Goal: Information Seeking & Learning: Learn about a topic

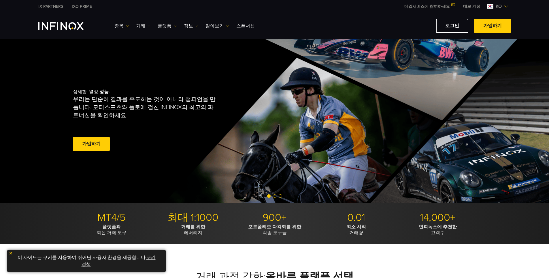
click at [191, 21] on div "종목 종목 상품 정보 거래 계정" at bounding box center [312, 26] width 397 height 14
click at [145, 25] on link "거래" at bounding box center [143, 25] width 14 height 7
click at [121, 22] on link "종목" at bounding box center [121, 25] width 14 height 7
click at [127, 41] on link "종목" at bounding box center [129, 44] width 31 height 12
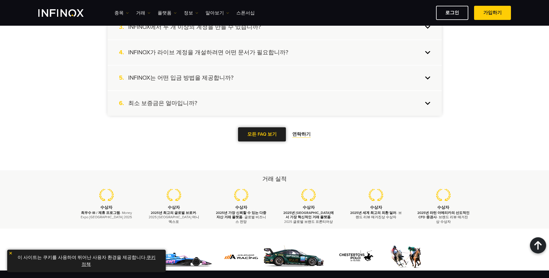
scroll to position [605, 0]
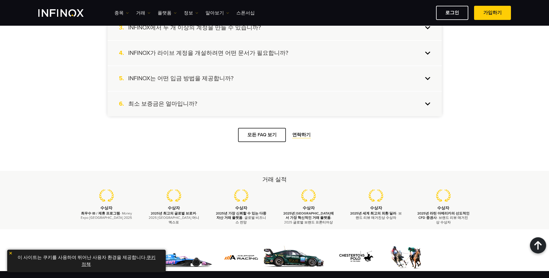
click at [266, 127] on div "더 질문이 있으시다면 도와드리겠습니다. 1. 라이브 거래 계정을 만들려면 어떻게 해야 합니까? 라이브 거래 계정을 만들려면 웹 사이트 오른쪽 …" at bounding box center [275, 41] width 346 height 201
click at [262, 135] on span at bounding box center [262, 135] width 0 height 0
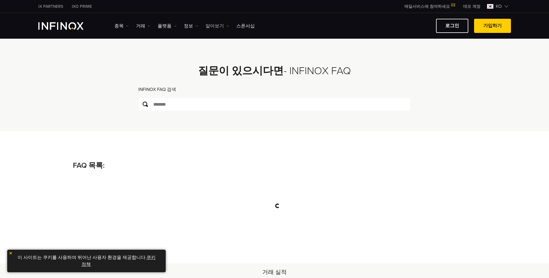
click at [219, 27] on link "알아보기" at bounding box center [217, 25] width 24 height 7
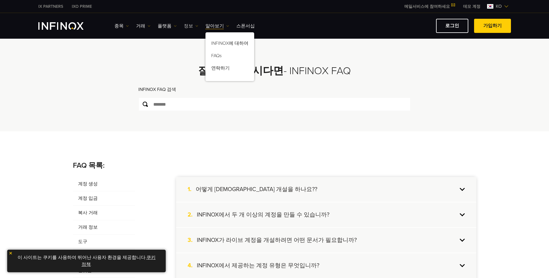
click at [189, 27] on link "정보" at bounding box center [191, 25] width 14 height 7
click at [191, 67] on link "일일 분석" at bounding box center [207, 69] width 46 height 12
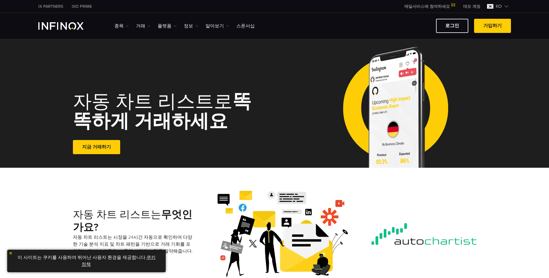
click at [121, 21] on div "종목 종목 계정 자금 유치 데모" at bounding box center [312, 26] width 397 height 14
click at [122, 24] on link "종목" at bounding box center [121, 25] width 14 height 7
click at [129, 54] on link "상품 정보" at bounding box center [129, 56] width 31 height 12
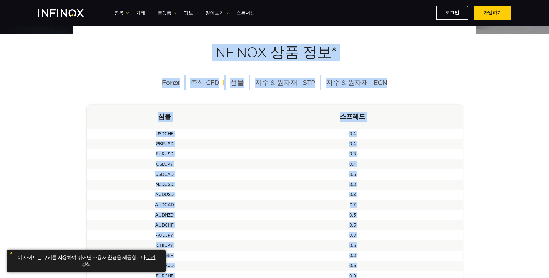
scroll to position [56, 0]
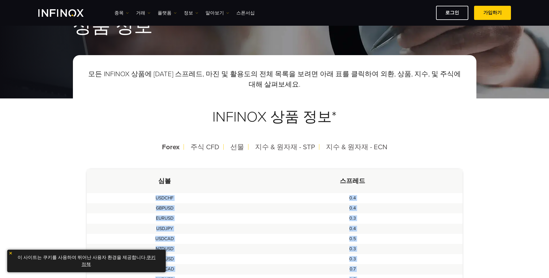
drag, startPoint x: 361, startPoint y: 247, endPoint x: 156, endPoint y: 197, distance: 211.8
copy tbody "USDCHF 0.4 GBPUSD 0.4 EURUSD 0.3 USDJPY 0.4 USDCAD 0.5 NZDUSD 0.3 AUDUSD 0.3 AU…"
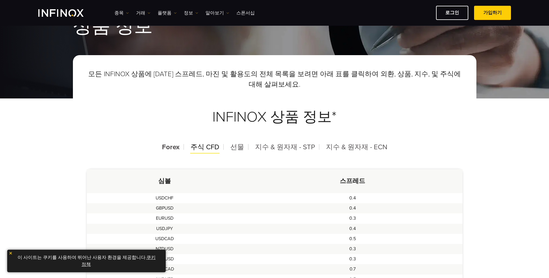
click at [216, 145] on span "주식 CFD" at bounding box center [204, 147] width 29 height 8
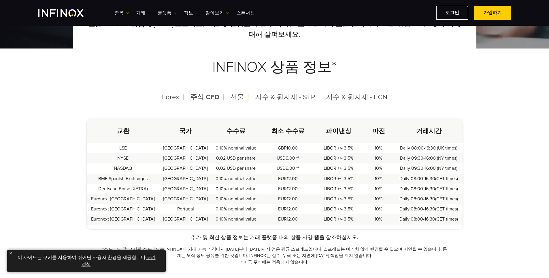
scroll to position [113, 0]
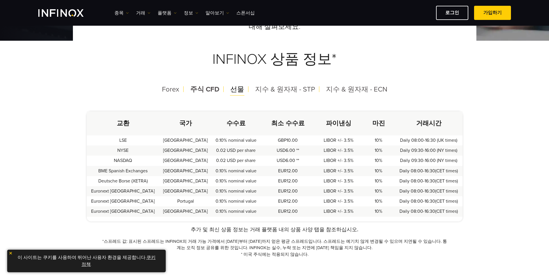
click at [242, 90] on span "선물" at bounding box center [237, 89] width 14 height 8
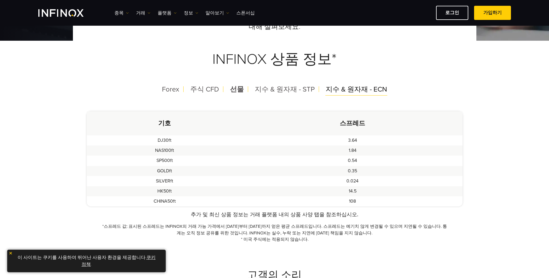
click at [355, 93] on span "지수 & 원자재 - ECN" at bounding box center [356, 89] width 61 height 8
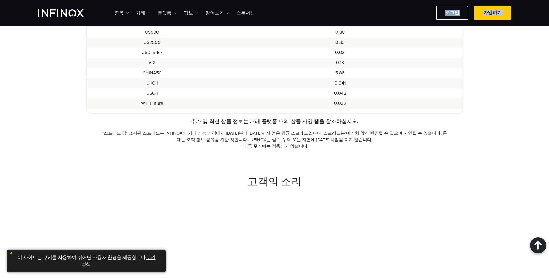
scroll to position [307, 0]
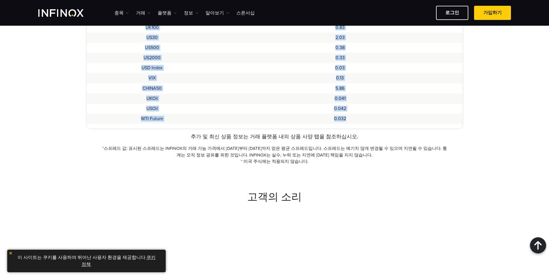
drag, startPoint x: 145, startPoint y: 81, endPoint x: 358, endPoint y: 118, distance: 216.6
click at [358, 118] on tbody "AUS200 1.07 GER30 0.78 ESP35 4.07 EU50 1.35 FRA40 0.93 HKG33 5 JPN225 6 US100 1…" at bounding box center [275, 34] width 376 height 187
copy tbody "AUS200 1.07 GER30 0.78 ESP35 4.07 EU50 1.35 FRA40 0.93 HKG33 5 JPN225 6 US100 1…"
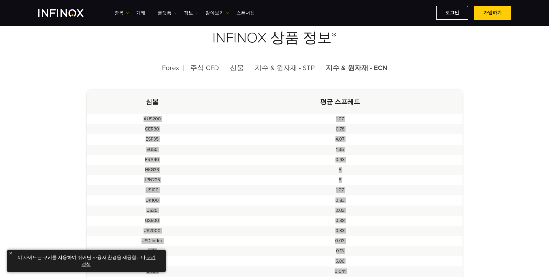
scroll to position [134, 0]
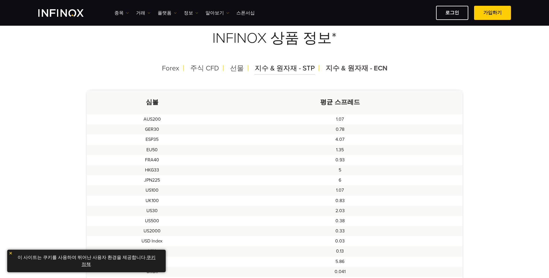
click at [285, 69] on span "지수 & 원자재 - STP" at bounding box center [285, 68] width 60 height 8
click at [335, 68] on span "지수 & 원자재 - ECN" at bounding box center [356, 68] width 61 height 8
click at [299, 69] on span "지수 & 원자재 - STP" at bounding box center [285, 68] width 60 height 8
click at [333, 68] on span "지수 & 원자재 - ECN" at bounding box center [356, 68] width 61 height 8
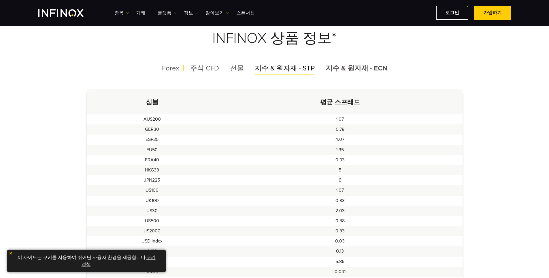
click at [295, 67] on span "지수 & 원자재 - STP" at bounding box center [285, 68] width 60 height 8
click at [238, 70] on span "선물" at bounding box center [237, 68] width 14 height 8
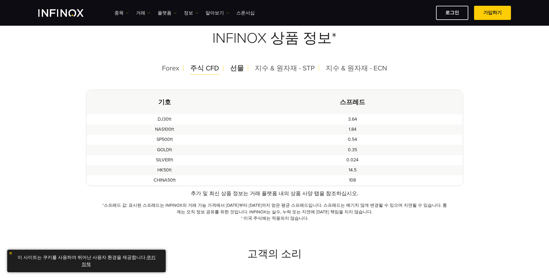
click at [216, 69] on span "주식 CFD" at bounding box center [204, 68] width 29 height 8
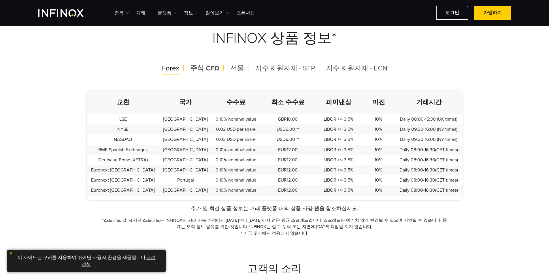
click at [179, 68] on span "Forex" at bounding box center [170, 68] width 17 height 8
